Goal: Information Seeking & Learning: Learn about a topic

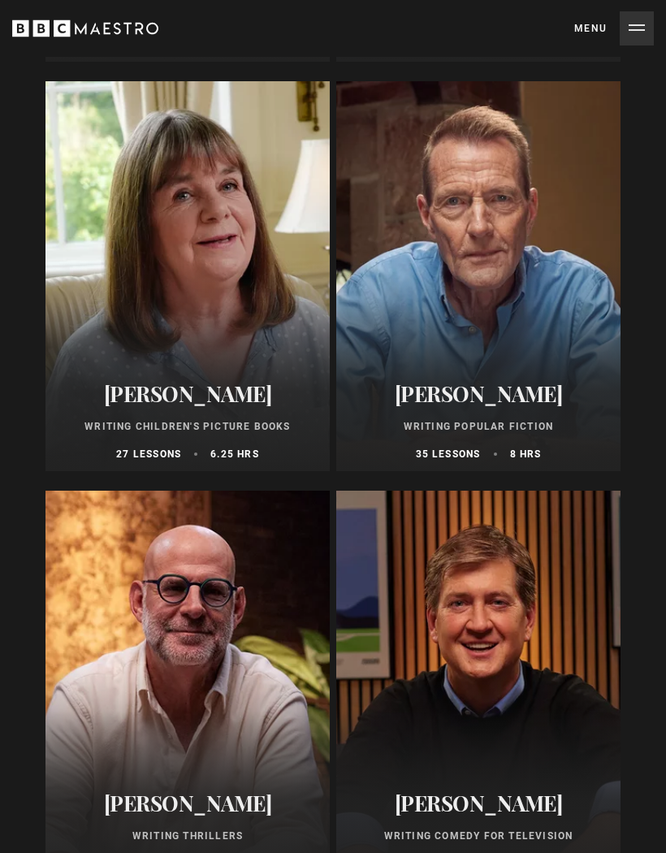
click at [262, 353] on div at bounding box center [188, 276] width 284 height 390
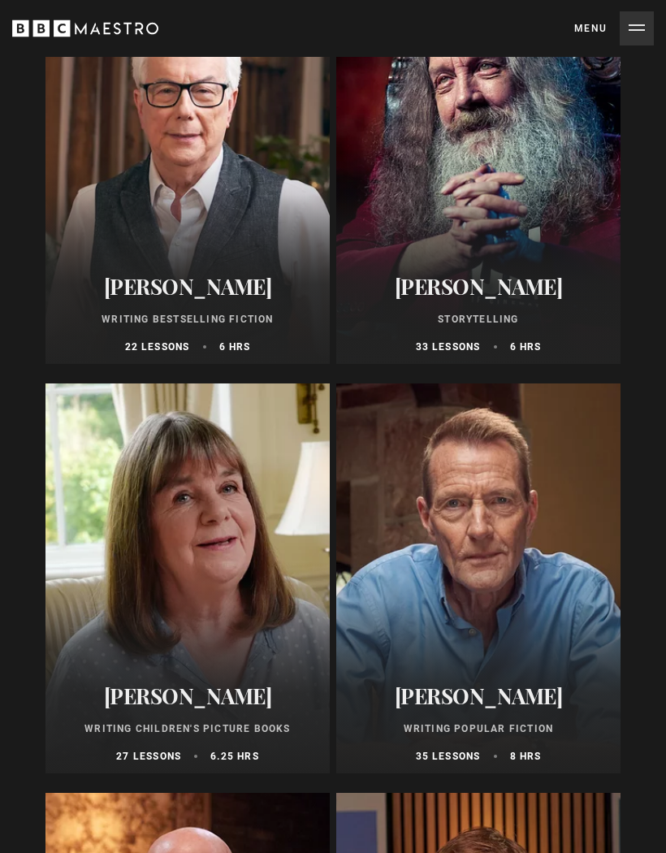
scroll to position [1084, 0]
click at [485, 180] on div at bounding box center [478, 169] width 284 height 390
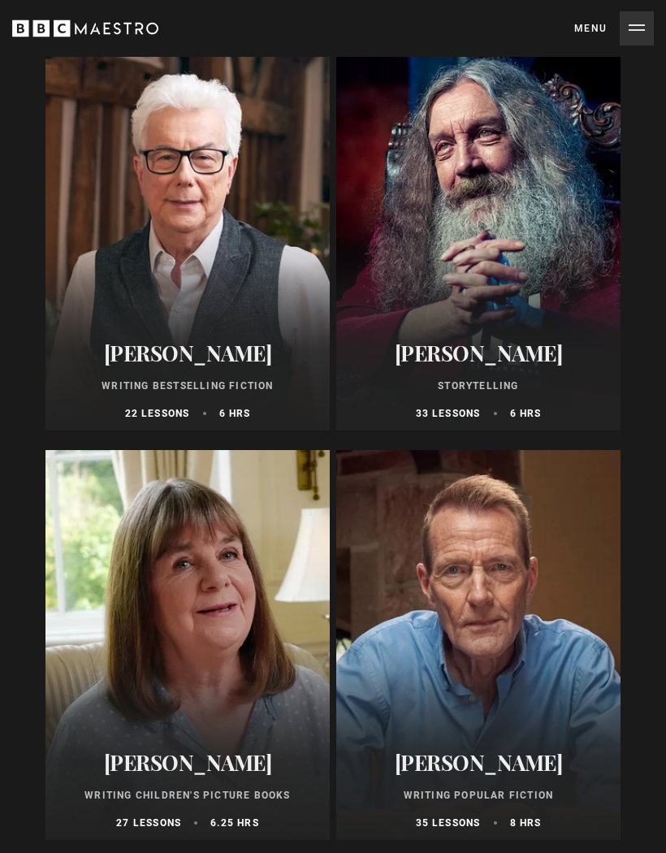
scroll to position [1030, 0]
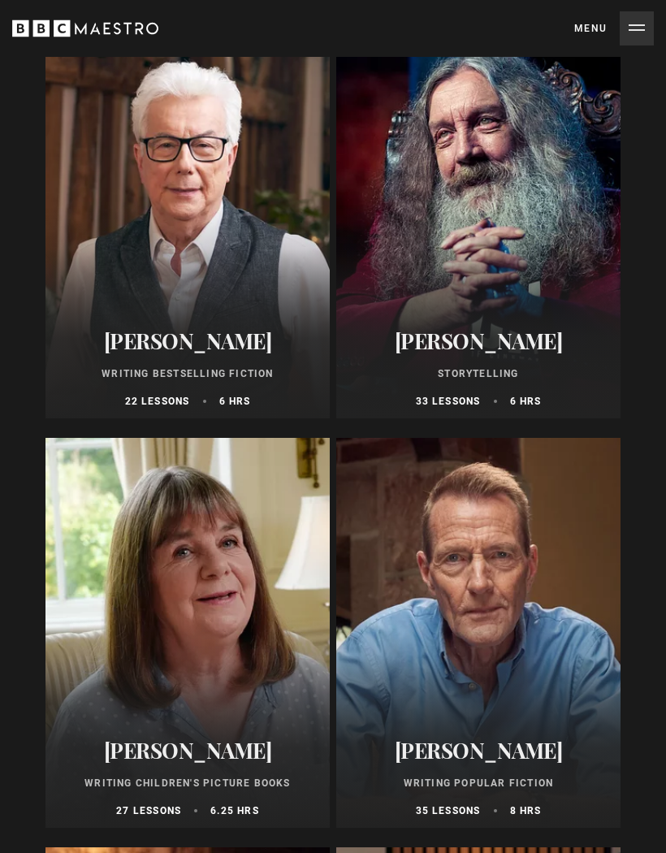
click at [484, 706] on div at bounding box center [478, 633] width 284 height 390
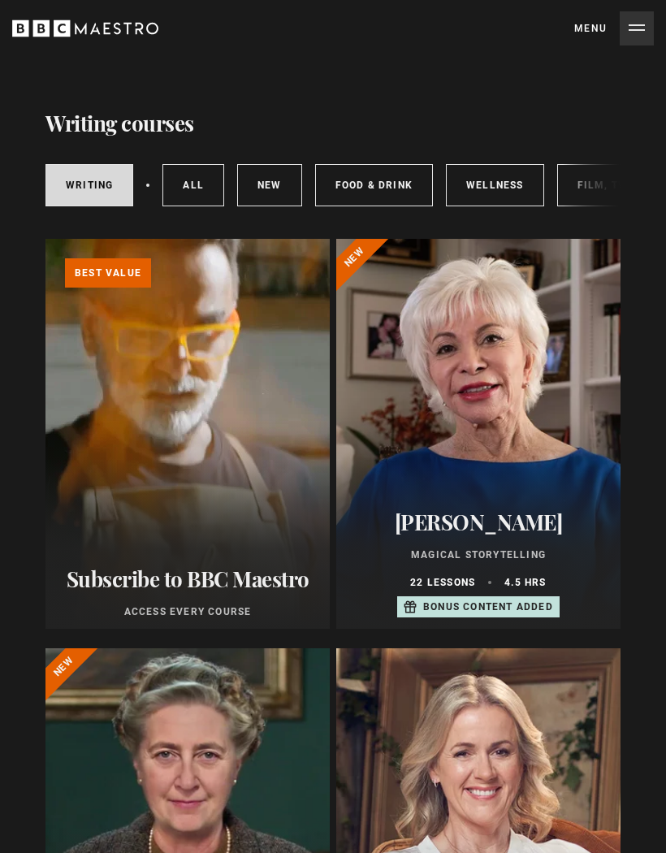
click at [542, 400] on div at bounding box center [478, 434] width 284 height 390
click at [524, 432] on div at bounding box center [478, 434] width 284 height 390
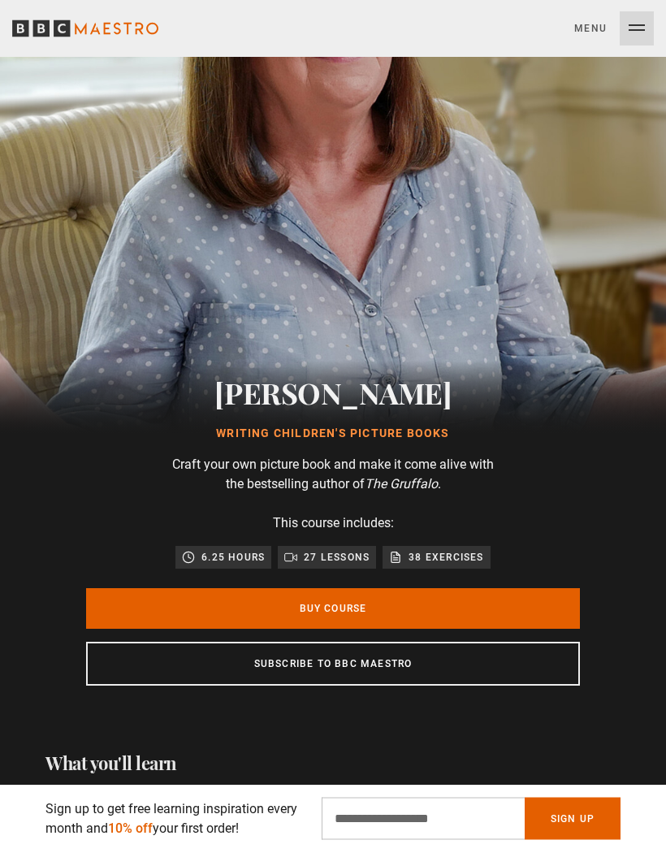
scroll to position [317, 0]
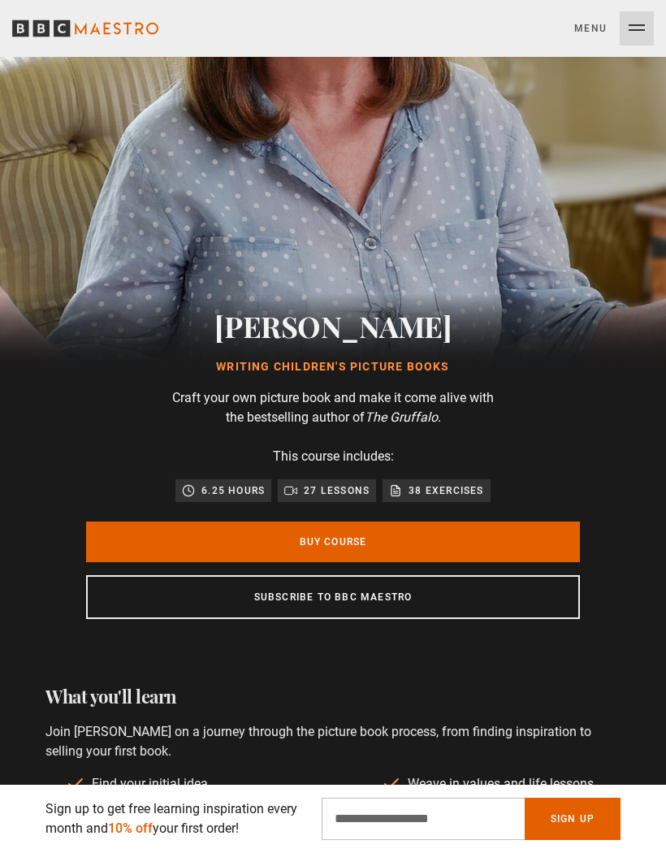
click at [504, 538] on link "Buy Course" at bounding box center [333, 542] width 494 height 41
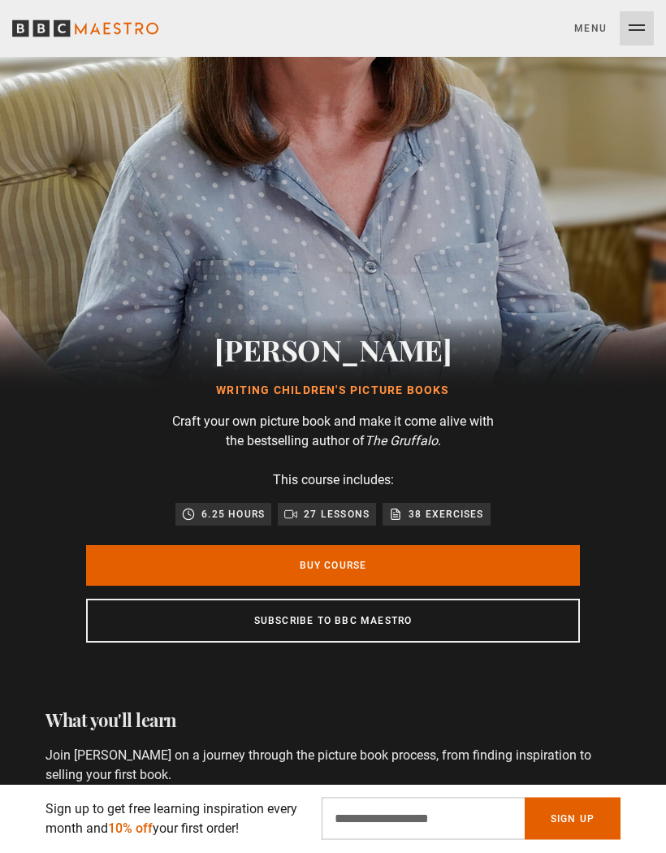
scroll to position [440, 0]
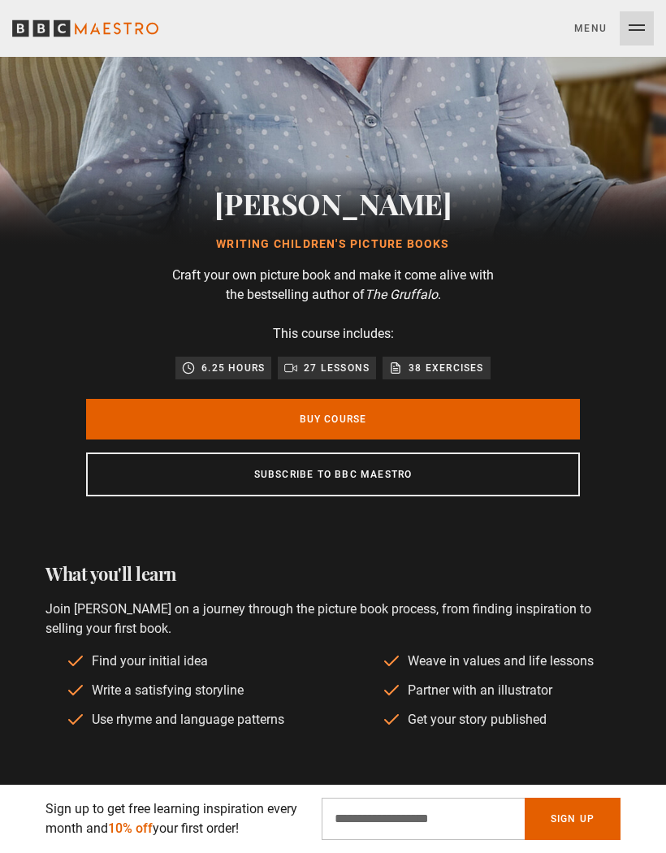
click at [455, 469] on link "Subscribe to BBC Maestro" at bounding box center [333, 475] width 494 height 44
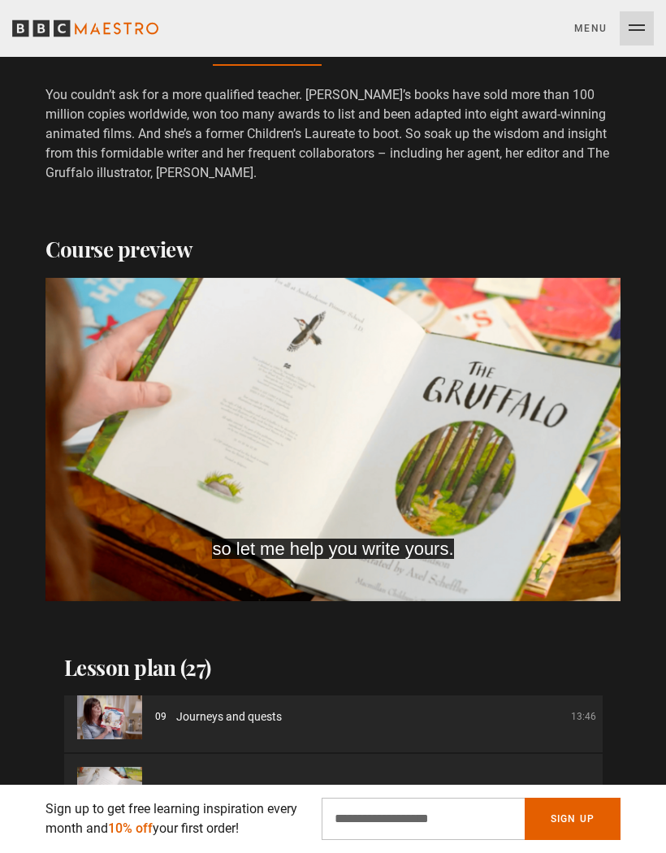
scroll to position [0, 341]
click at [527, 517] on div "10s Skip Back 10 seconds Pause 10s Skip Forward 10 seconds Loaded : 17.04% Paus…" at bounding box center [333, 556] width 575 height 90
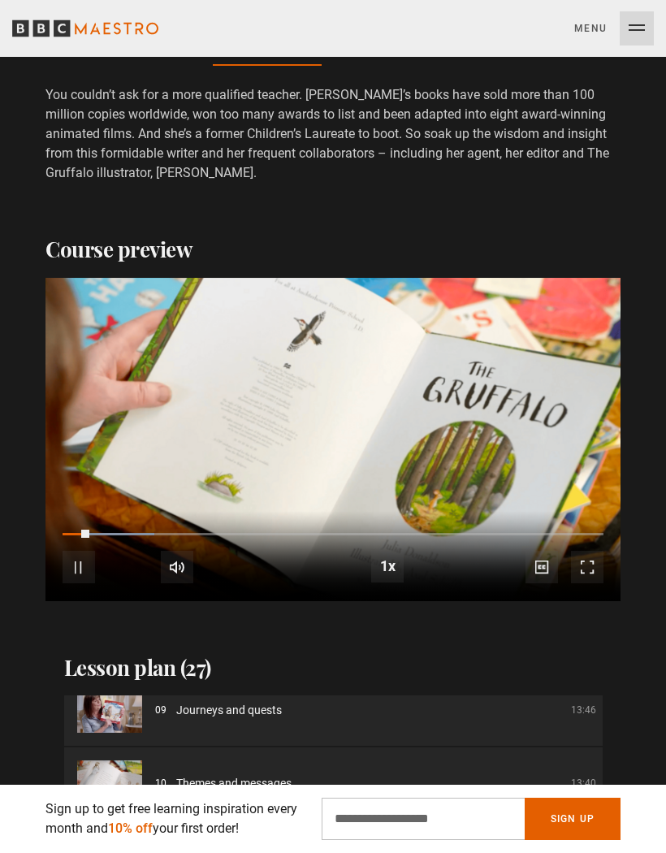
scroll to position [608, 0]
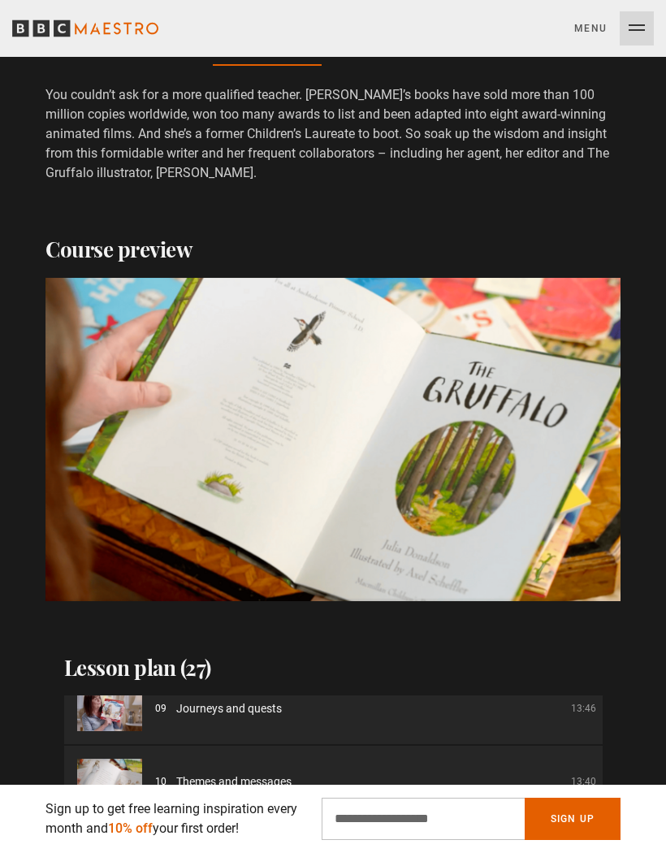
click at [492, 456] on video-js "Video Player is loading. Play Course overview for Writing Children's Picture Bo…" at bounding box center [333, 439] width 575 height 323
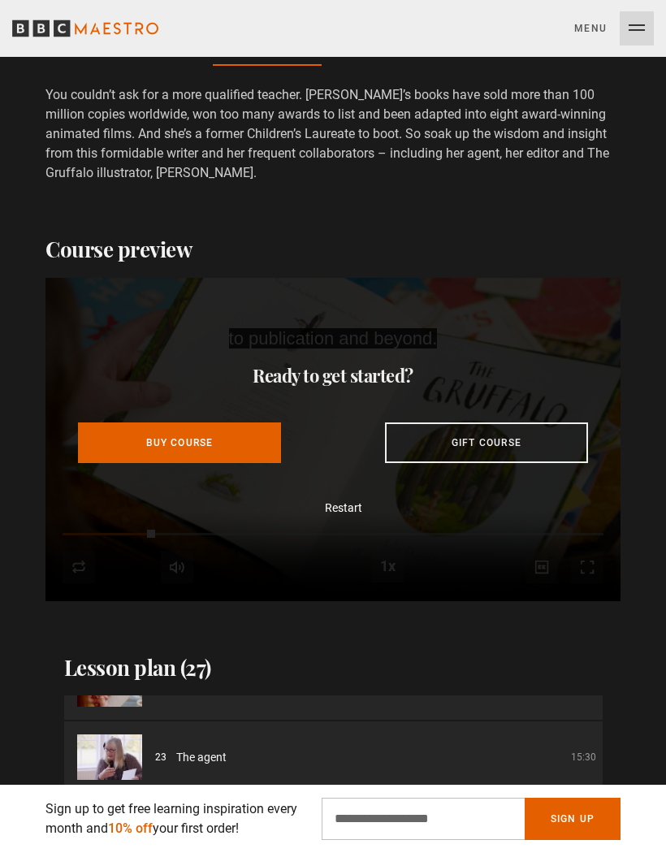
scroll to position [1807, 0]
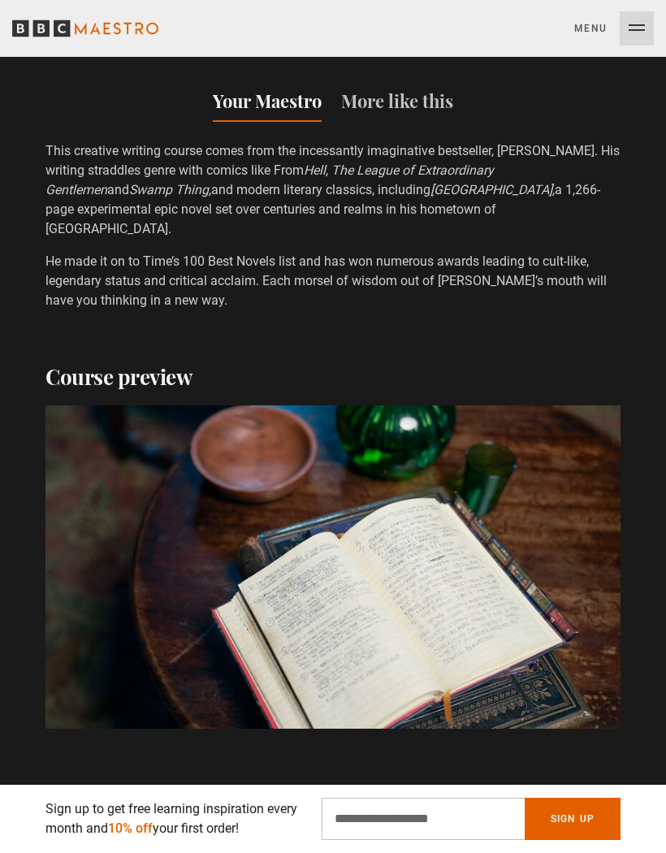
scroll to position [0, 2328]
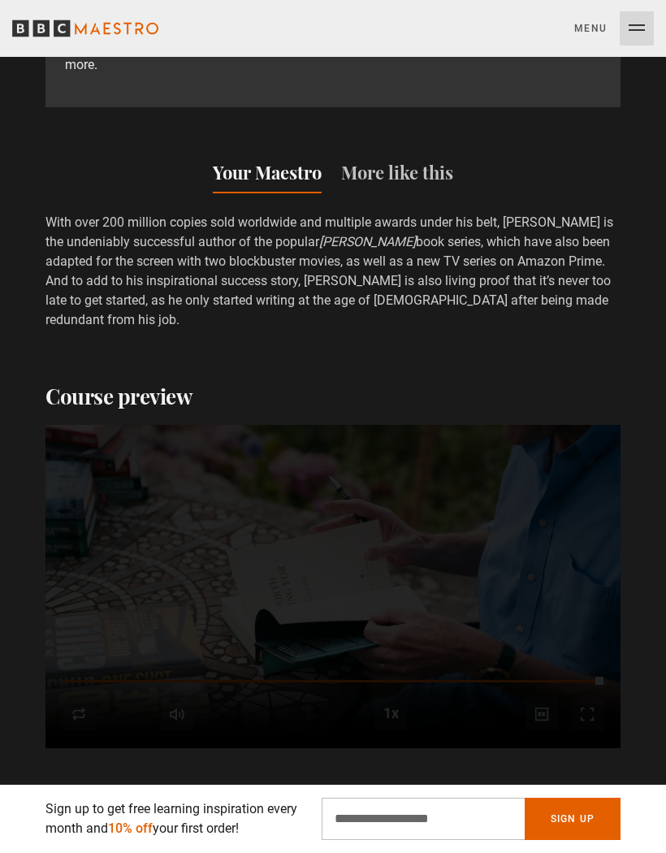
scroll to position [1625, 0]
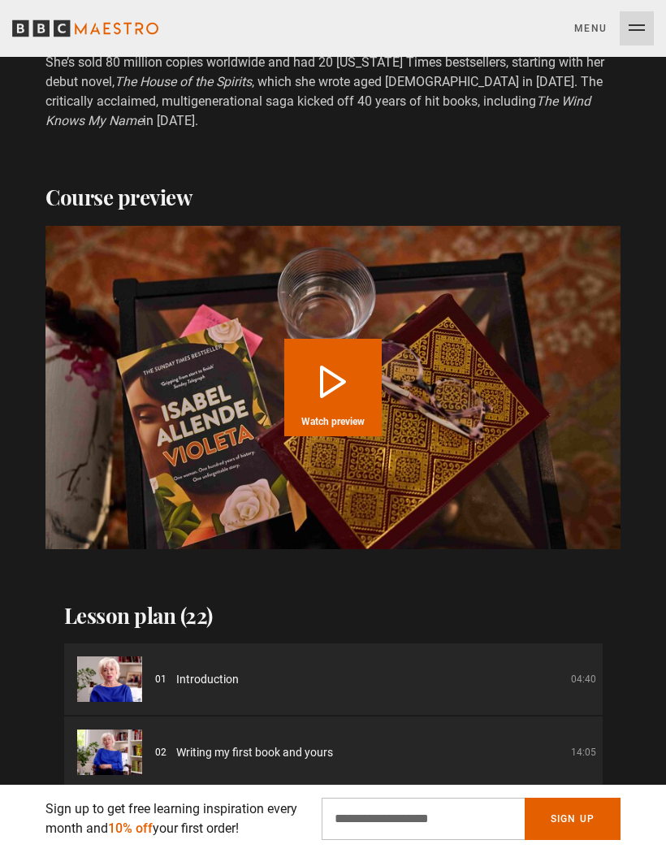
scroll to position [2035, 0]
